Goal: Communication & Community: Answer question/provide support

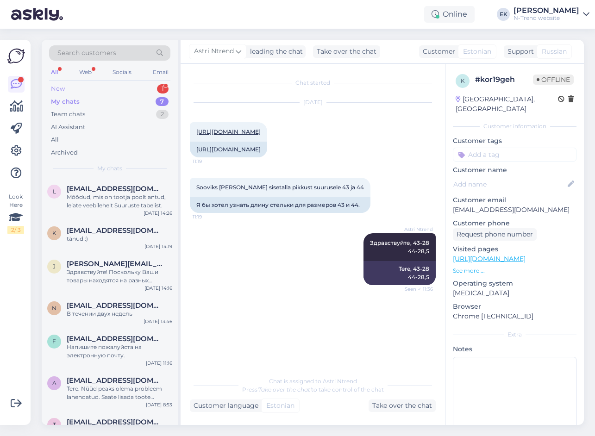
click at [62, 85] on div "New" at bounding box center [58, 88] width 14 height 9
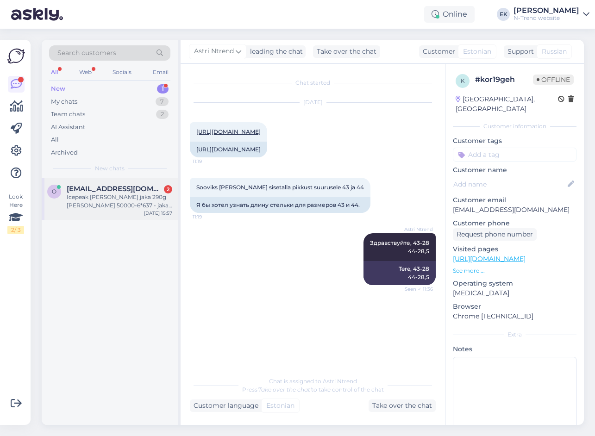
click at [89, 203] on div "Icepeak [PERSON_NAME] jaka 290g [PERSON_NAME] 50000-6*637 - jaka skaitas kā zie…" at bounding box center [119, 201] width 105 height 17
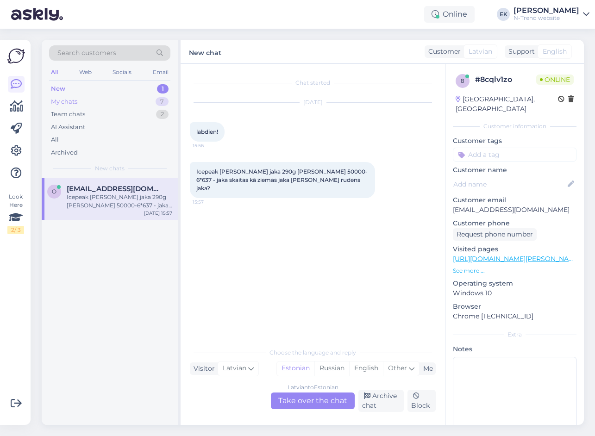
click at [79, 106] on div "My chats 7" at bounding box center [109, 101] width 121 height 13
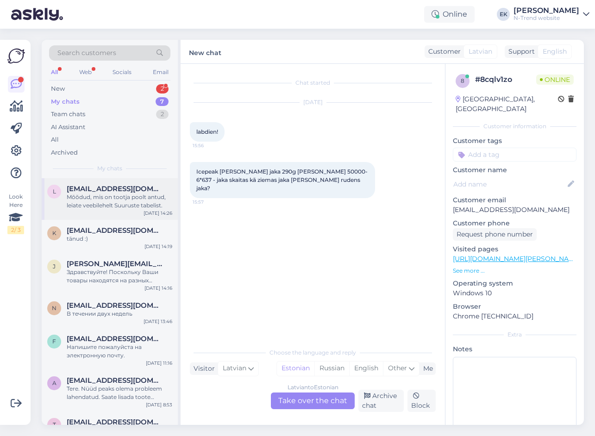
click at [105, 198] on div "Mõõdud, mis on tootja poolt antud, leiate veebilehelt Suuruste tabelist." at bounding box center [119, 201] width 105 height 17
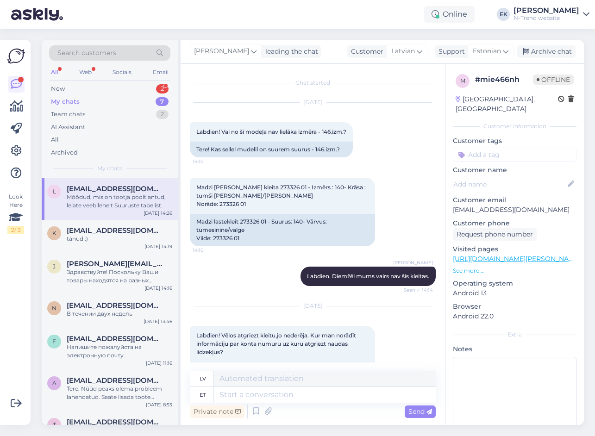
scroll to position [2517, 0]
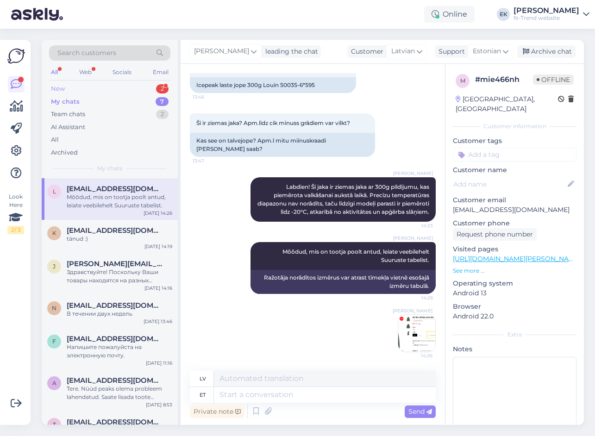
click at [64, 87] on div "New" at bounding box center [58, 88] width 14 height 9
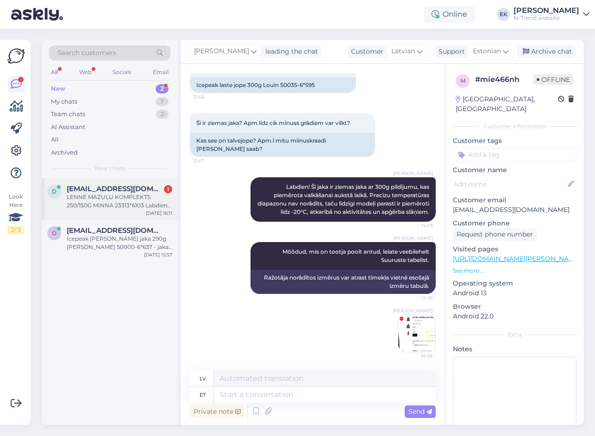
click at [99, 205] on div "LENNE MAZUĻU KOMPLEKTS 250/150G MINNA 23313*6103 Labdien var palūgt šim komplek…" at bounding box center [119, 201] width 105 height 17
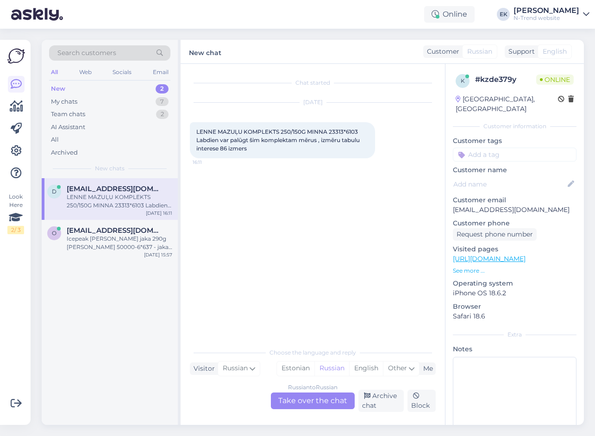
click at [316, 399] on div "Russian to Russian Take over the chat" at bounding box center [313, 400] width 84 height 17
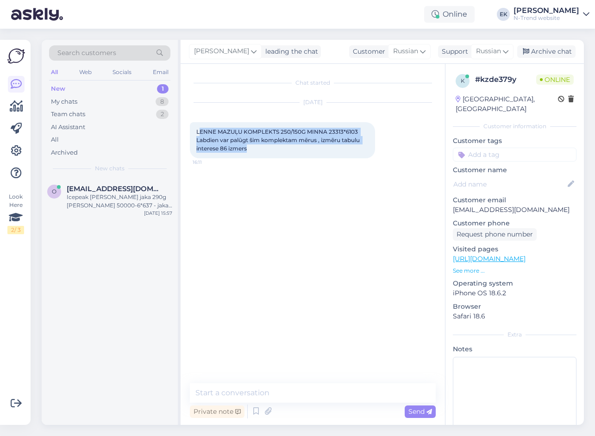
drag, startPoint x: 199, startPoint y: 131, endPoint x: 261, endPoint y: 151, distance: 64.8
click at [261, 151] on div "LENNE MAZUĻU KOMPLEKTS 250/150G MINNA 23313*6103 Labdien var palūgt šim komplek…" at bounding box center [282, 140] width 185 height 36
click at [198, 132] on span "LENNE MAZUĻU KOMPLEKTS 250/150G MINNA 23313*6103 Labdien var palūgt šim komplek…" at bounding box center [278, 140] width 165 height 24
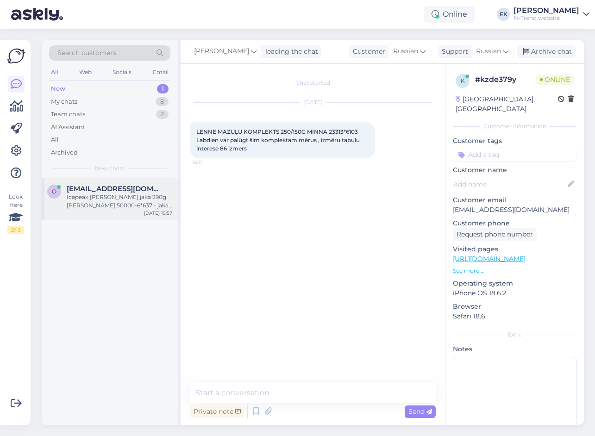
click at [133, 201] on div "Icepeak [PERSON_NAME] jaka 290g [PERSON_NAME] 50000-6*637 - jaka skaitas kā zie…" at bounding box center [119, 201] width 105 height 17
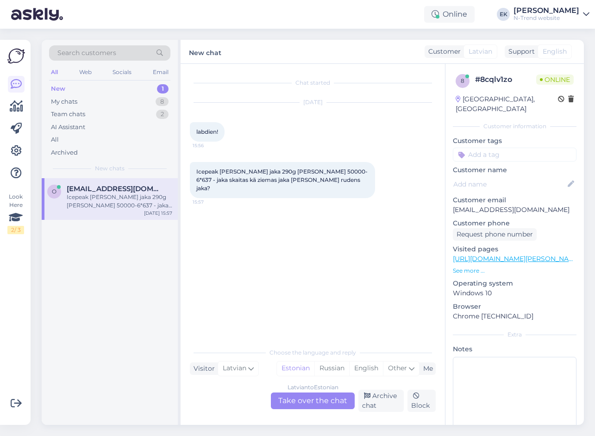
click at [306, 400] on div "[DEMOGRAPHIC_DATA] to Estonian Take over the chat" at bounding box center [313, 400] width 84 height 17
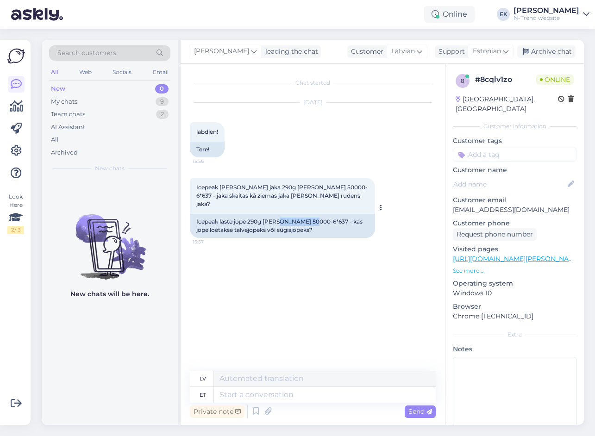
drag, startPoint x: 276, startPoint y: 213, endPoint x: 313, endPoint y: 214, distance: 37.0
click at [313, 214] on div "Icepeak laste jope 290g [PERSON_NAME] 50000-6*637 - kas jope loetakse talvejope…" at bounding box center [282, 226] width 185 height 24
copy div "50000-6*637"
click at [234, 396] on textarea at bounding box center [325, 395] width 222 height 16
type textarea "Tere"
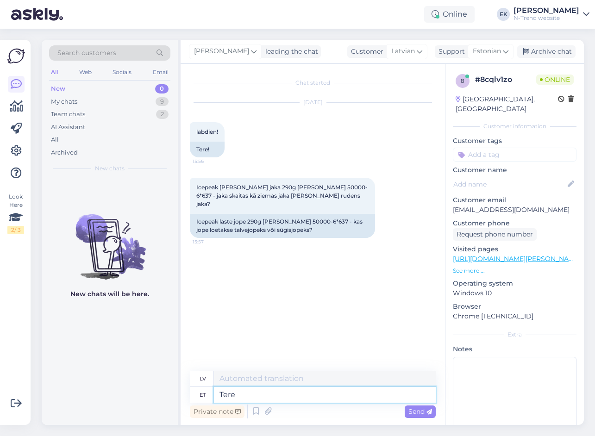
type textarea "Sveiki"
type textarea "Tere."
type textarea "Sveiki."
type textarea "Tere. [GEOGRAPHIC_DATA]"
type textarea "Sveiki. [PERSON_NAME]"
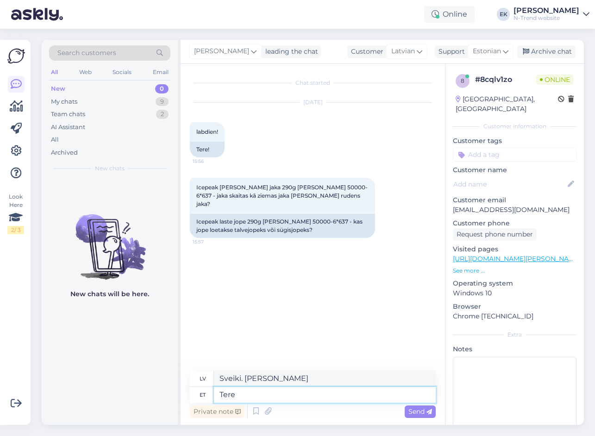
type textarea "Ter"
type textarea "Sveiki."
type textarea "T"
drag, startPoint x: 219, startPoint y: 131, endPoint x: 183, endPoint y: 133, distance: 36.6
click at [183, 133] on div "Chat started [DATE] labdien! 15:56 Tere! Icepeak [PERSON_NAME] jaka 290g [PERSO…" at bounding box center [312, 244] width 264 height 361
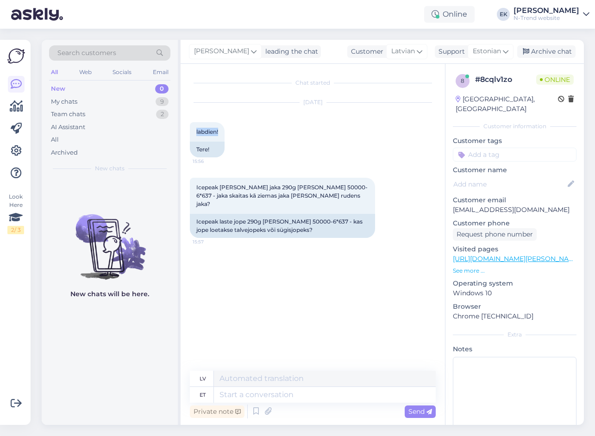
copy span "labdien!"
click at [497, 50] on span "Estonian" at bounding box center [486, 51] width 28 height 10
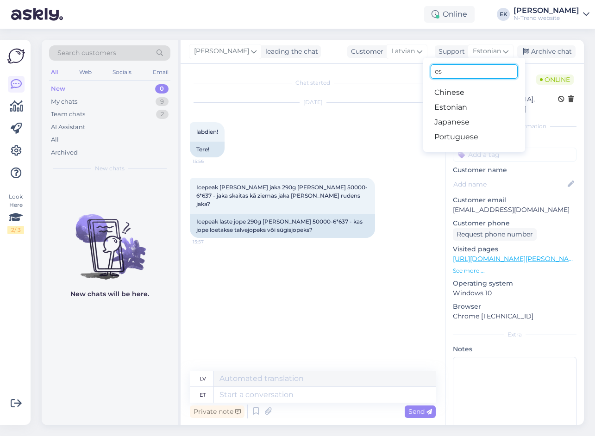
drag, startPoint x: 449, startPoint y: 70, endPoint x: 421, endPoint y: 72, distance: 28.3
click at [421, 72] on div "[PERSON_NAME] leading the chat Customer Latvian Support Estonian es Chinese Est…" at bounding box center [381, 232] width 403 height 385
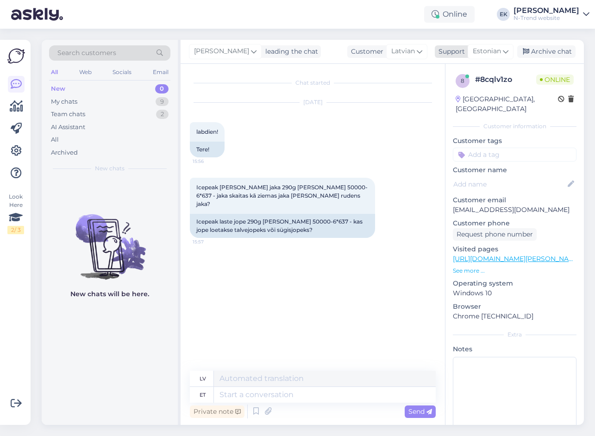
click at [492, 51] on span "Estonian" at bounding box center [486, 51] width 28 height 10
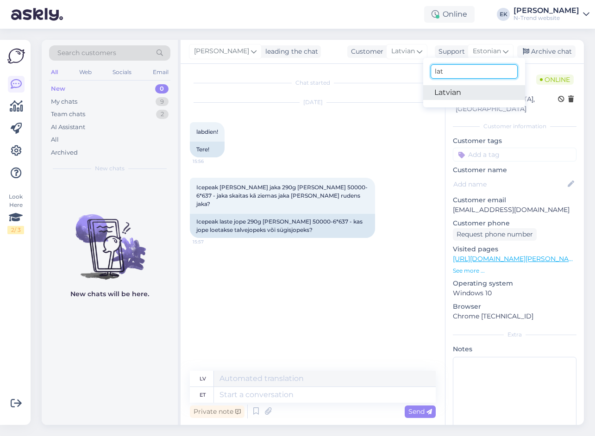
type input "lat"
click at [446, 92] on link "Latvian" at bounding box center [474, 92] width 102 height 15
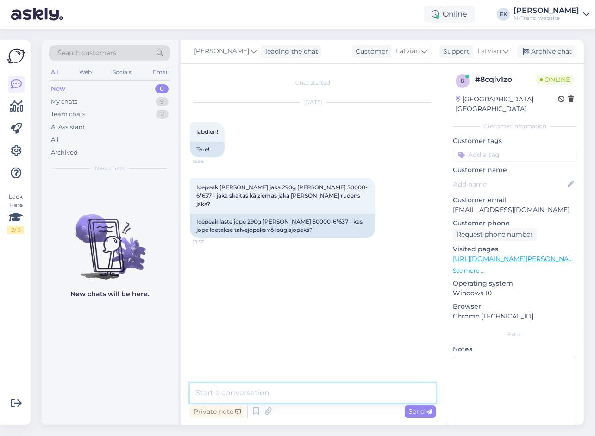
click at [229, 394] on textarea at bounding box center [313, 392] width 246 height 19
paste textarea "labdien!"
type textarea "labdien!"
click at [415, 412] on span "Send" at bounding box center [420, 411] width 24 height 8
click at [254, 392] on textarea at bounding box center [313, 392] width 246 height 19
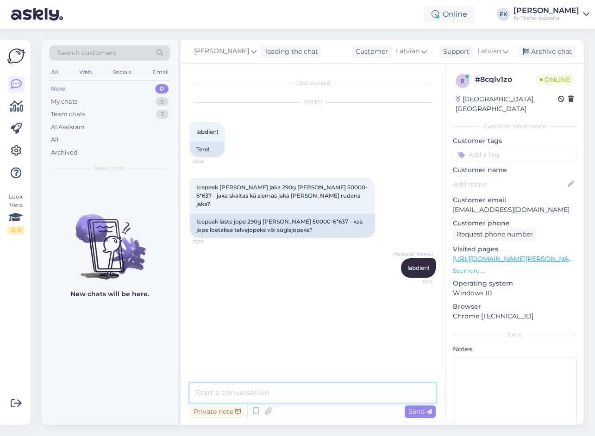
paste textarea "[PERSON_NAME], šī Icepeak [PERSON_NAME] jaka ir piemērota ziemai. Siltinājums i…"
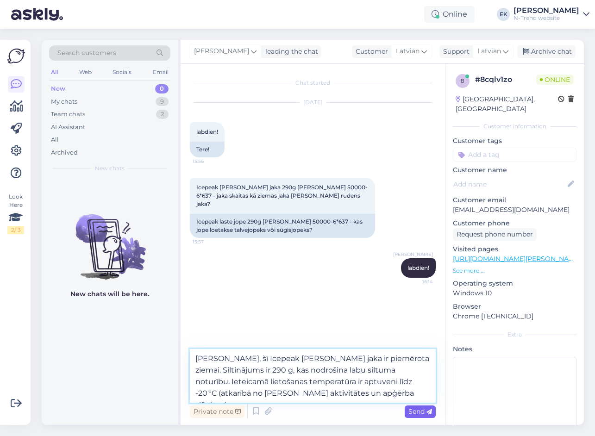
type textarea "[PERSON_NAME], šī Icepeak [PERSON_NAME] jaka ir piemērota ziemai. Siltinājums i…"
click at [425, 410] on span "Send" at bounding box center [420, 411] width 24 height 8
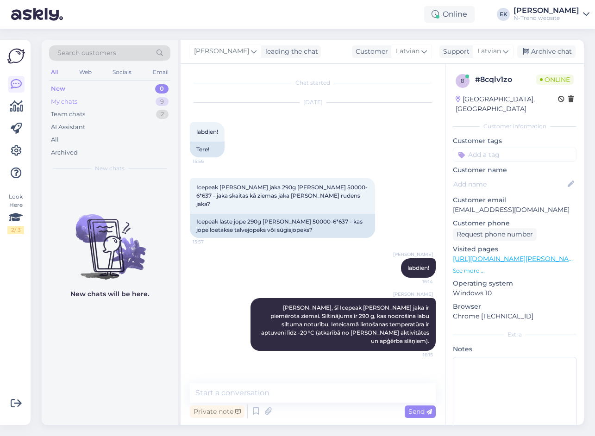
click at [66, 98] on div "My chats" at bounding box center [64, 101] width 26 height 9
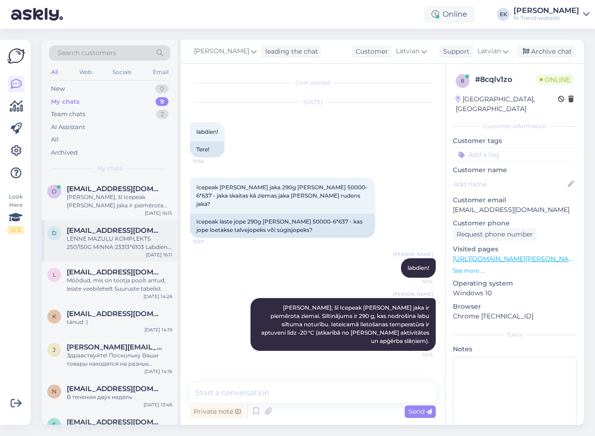
click at [90, 241] on div "LENNE MAZUĻU KOMPLEKTS 250/150G MINNA 23313*6103 Labdien var palūgt šim komplek…" at bounding box center [119, 243] width 105 height 17
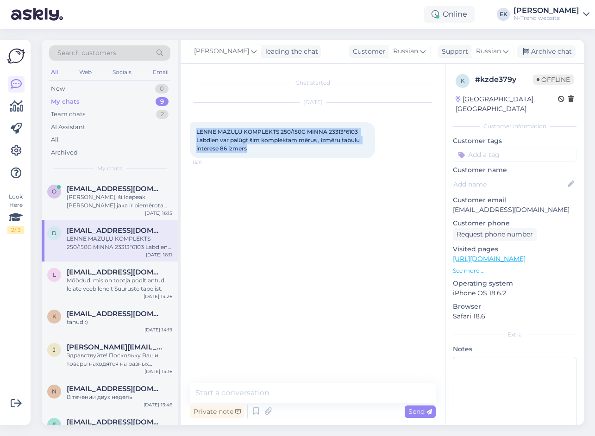
drag, startPoint x: 197, startPoint y: 131, endPoint x: 268, endPoint y: 148, distance: 73.7
click at [268, 148] on div "LENNE MAZUĻU KOMPLEKTS 250/150G MINNA 23313*6103 Labdien var palūgt šim komplek…" at bounding box center [282, 140] width 185 height 36
copy span "LENNE MAZUĻU KOMPLEKTS 250/150G MINNA 23313*6103 Labdien var palūgt šim komplek…"
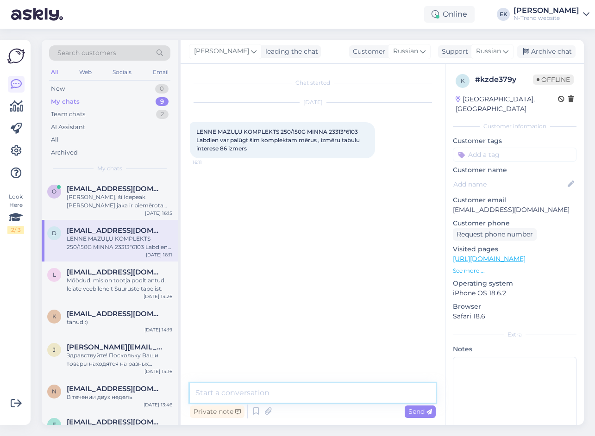
click at [301, 390] on textarea at bounding box center [313, 392] width 246 height 19
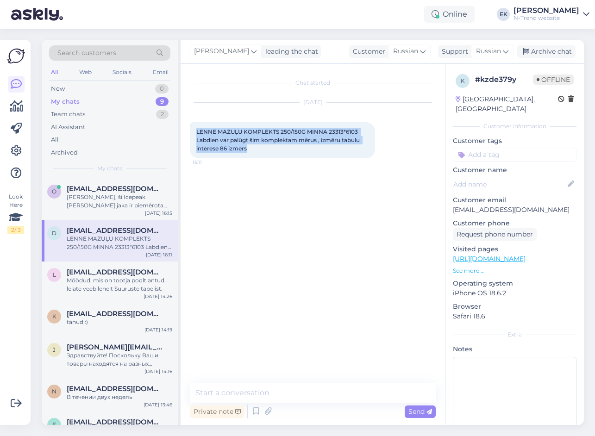
drag, startPoint x: 229, startPoint y: 144, endPoint x: 187, endPoint y: 133, distance: 43.1
click at [187, 133] on div "Chat started [DATE] LENNE MAZUĻU KOMPLEKTS 250/150G MINNA 23313*6103 Labdien va…" at bounding box center [312, 244] width 264 height 361
copy span "LENNE MAZUĻU KOMPLEKTS 250/150G MINNA 23313*6103 Labdien var palūgt šim komplek…"
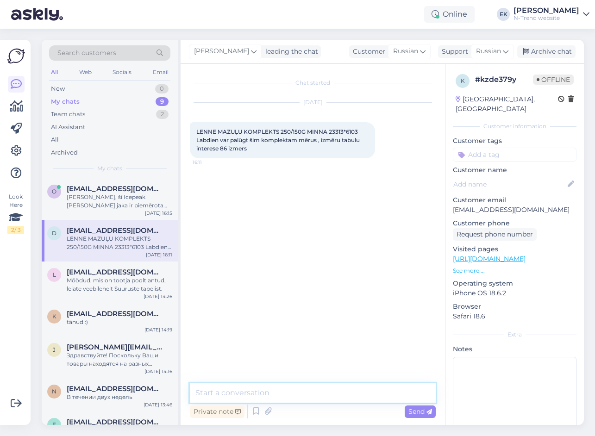
click at [289, 398] on textarea at bounding box center [313, 392] width 246 height 19
click at [290, 391] on textarea at bounding box center [313, 392] width 246 height 19
paste textarea "Labdien!"
type textarea "Labdien!"
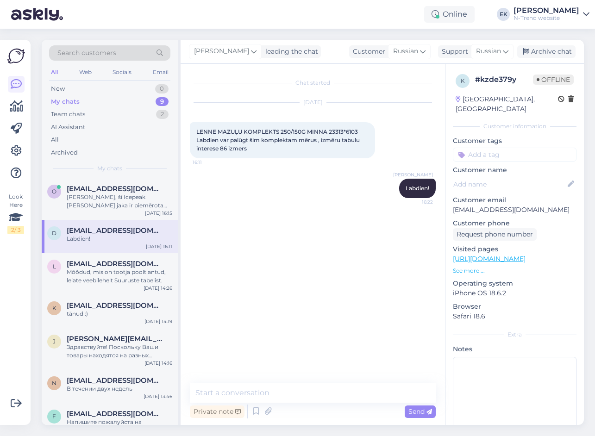
drag, startPoint x: 117, startPoint y: 199, endPoint x: 186, endPoint y: 200, distance: 69.0
click at [117, 199] on div "[PERSON_NAME], šī Icepeak [PERSON_NAME] jaka ir piemērota ziemai. Siltinājums i…" at bounding box center [119, 201] width 105 height 17
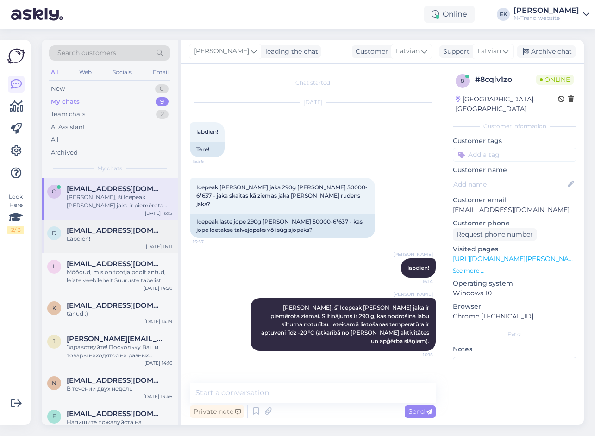
click at [112, 235] on div "Labdien!" at bounding box center [119, 239] width 105 height 8
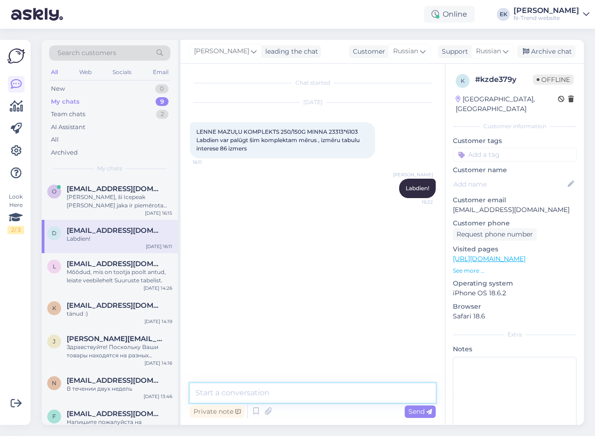
click at [231, 390] on textarea at bounding box center [313, 392] width 246 height 19
paste textarea "Jope garums no mugurpuses: 45,5 cm, piedurknes garums kopā ar plecu: 43 cm, krū…"
type textarea "Jope garums no mugurpuses: 45,5 cm, piedurknes garums kopā ar plecu: 43 cm, krū…"
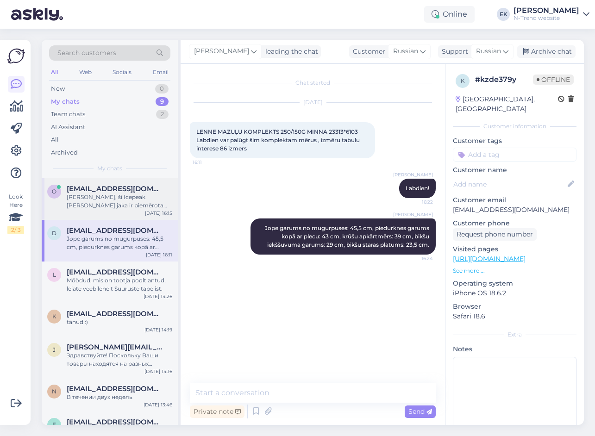
click at [122, 198] on div "[PERSON_NAME], šī Icepeak [PERSON_NAME] jaka ir piemērota ziemai. Siltinājums i…" at bounding box center [119, 201] width 105 height 17
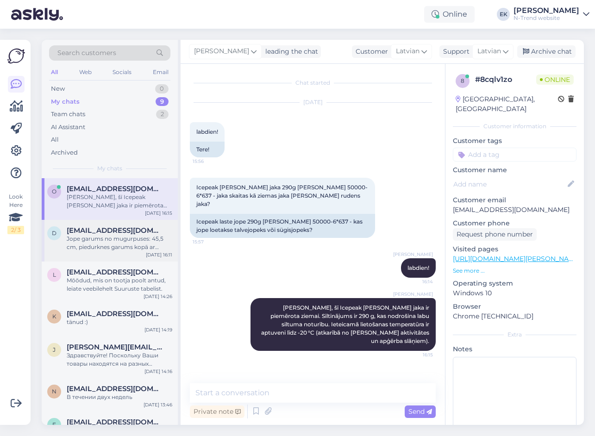
click at [118, 234] on span "[EMAIL_ADDRESS][DOMAIN_NAME]" at bounding box center [115, 230] width 96 height 8
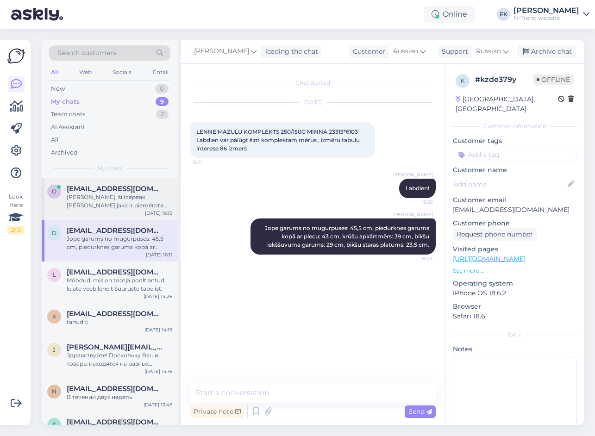
click at [107, 195] on div "[PERSON_NAME], šī Icepeak [PERSON_NAME] jaka ir piemērota ziemai. Siltinājums i…" at bounding box center [119, 201] width 105 height 17
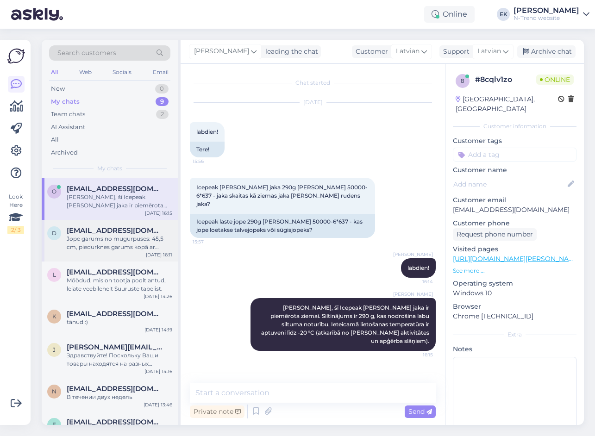
click at [108, 232] on span "[EMAIL_ADDRESS][DOMAIN_NAME]" at bounding box center [115, 230] width 96 height 8
